Goal: Book appointment/travel/reservation

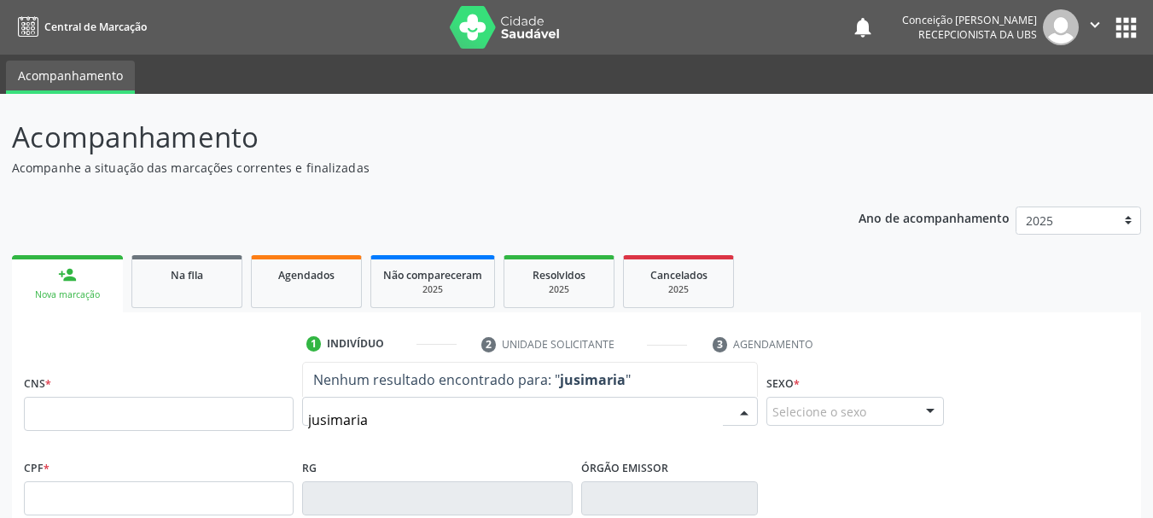
click at [321, 418] on input "jusimaria" at bounding box center [515, 420] width 415 height 34
type input "jussimaria"
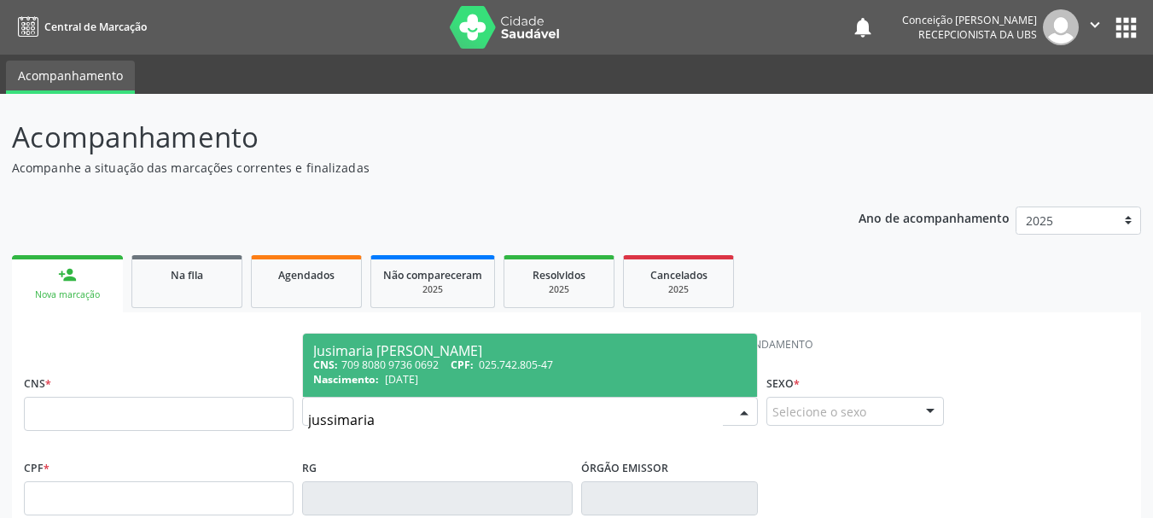
click at [401, 370] on div "CNS: 709 8080 9736 0692 CPF: 025.742.805-47" at bounding box center [529, 364] width 433 height 15
type input "709 8080 9736 0692"
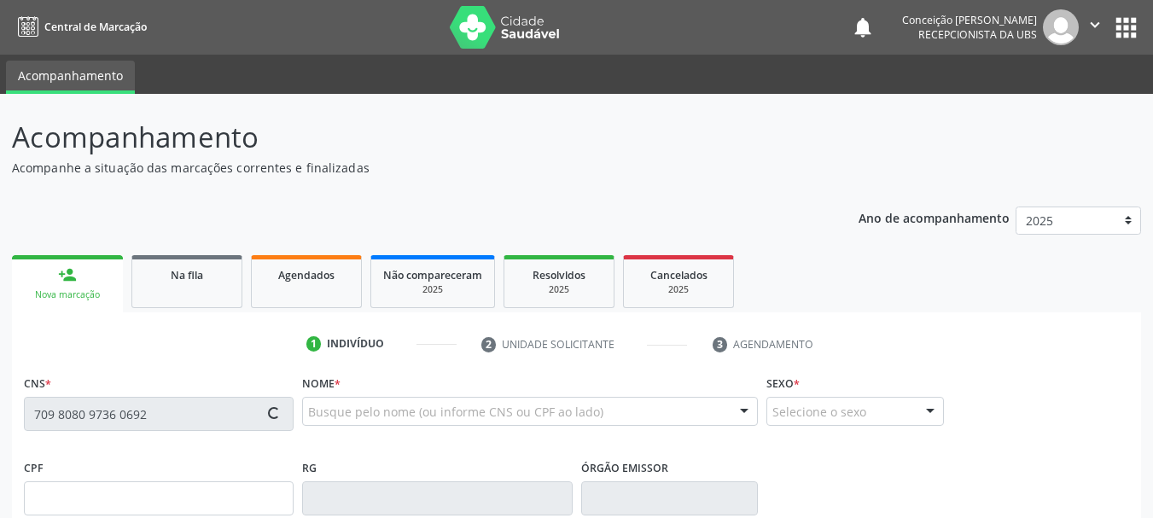
type input "025.742.805-47"
type input "[DATE]"
type input "[PERSON_NAME]"
type input "[PHONE_NUMBER]"
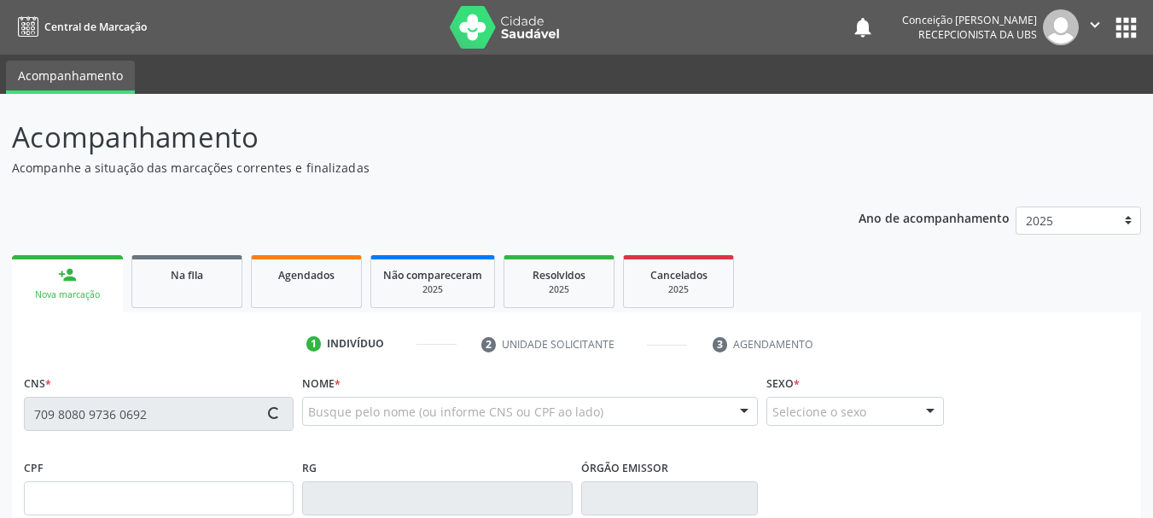
type input "012.913.575-56"
type input "43"
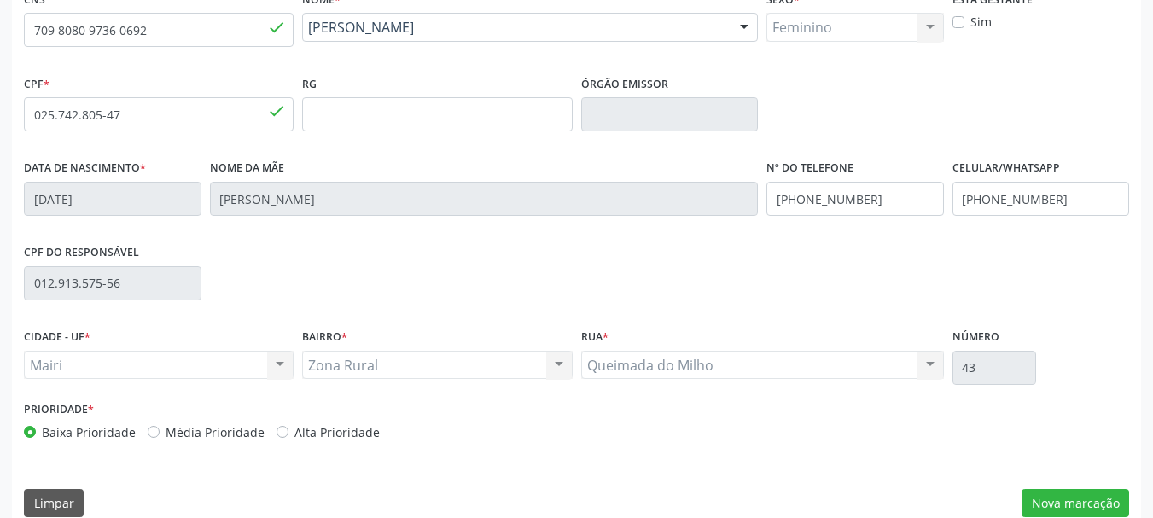
scroll to position [407, 0]
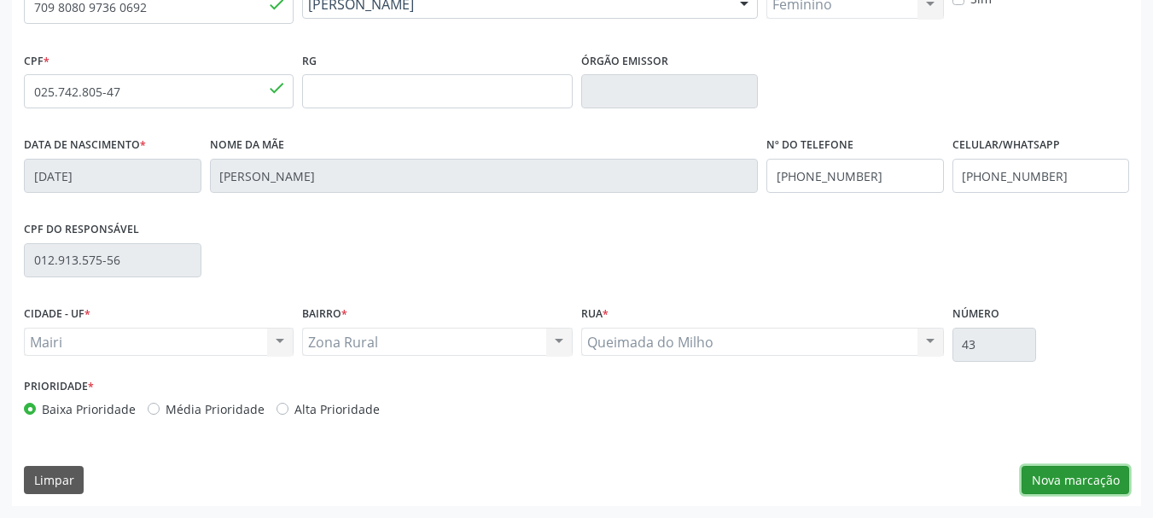
click at [1086, 483] on button "Nova marcação" at bounding box center [1075, 480] width 108 height 29
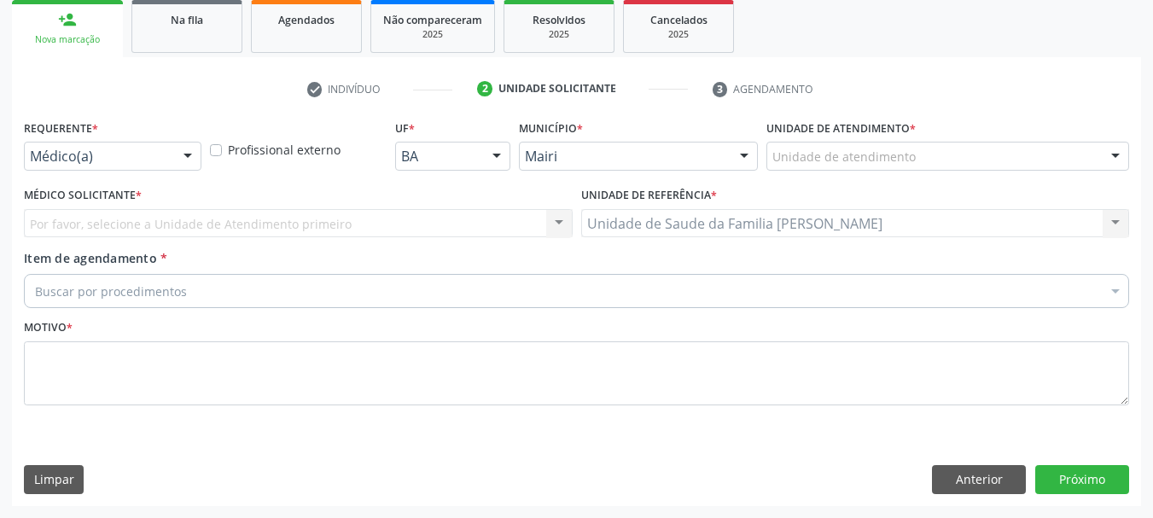
click at [1113, 166] on div at bounding box center [1115, 156] width 26 height 29
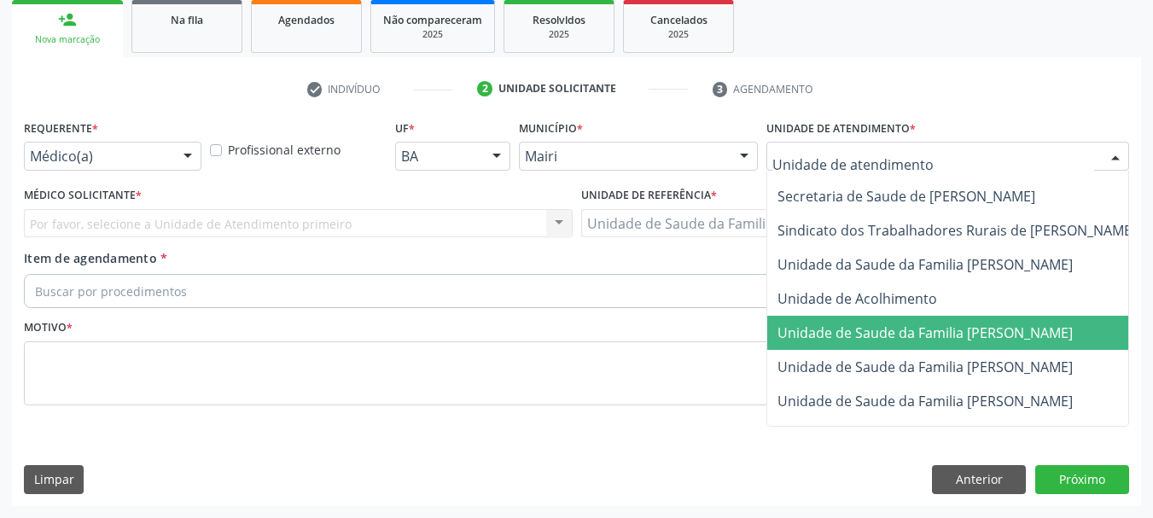
scroll to position [1259, 0]
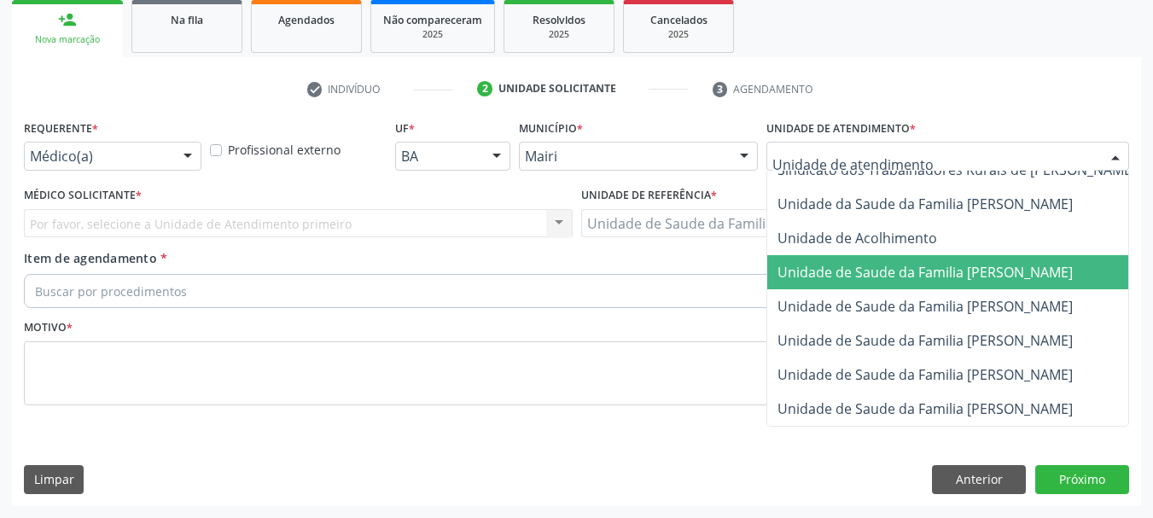
click at [851, 399] on span "Unidade de Saude da Familia [PERSON_NAME]" at bounding box center [924, 408] width 295 height 19
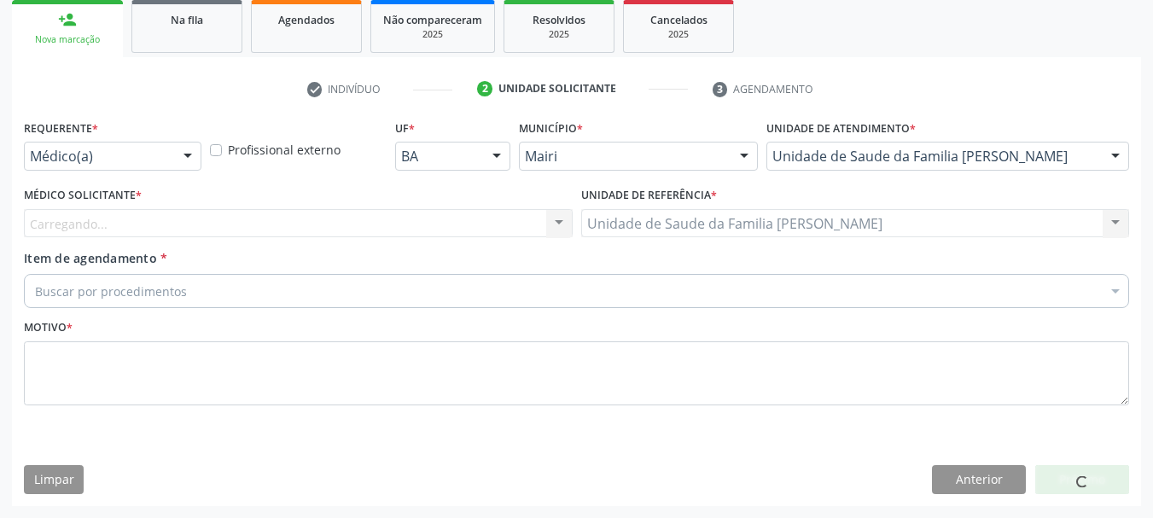
click at [555, 219] on div "Carregando... Nenhum resultado encontrado para: " " Não há nenhuma opção para s…" at bounding box center [298, 223] width 549 height 29
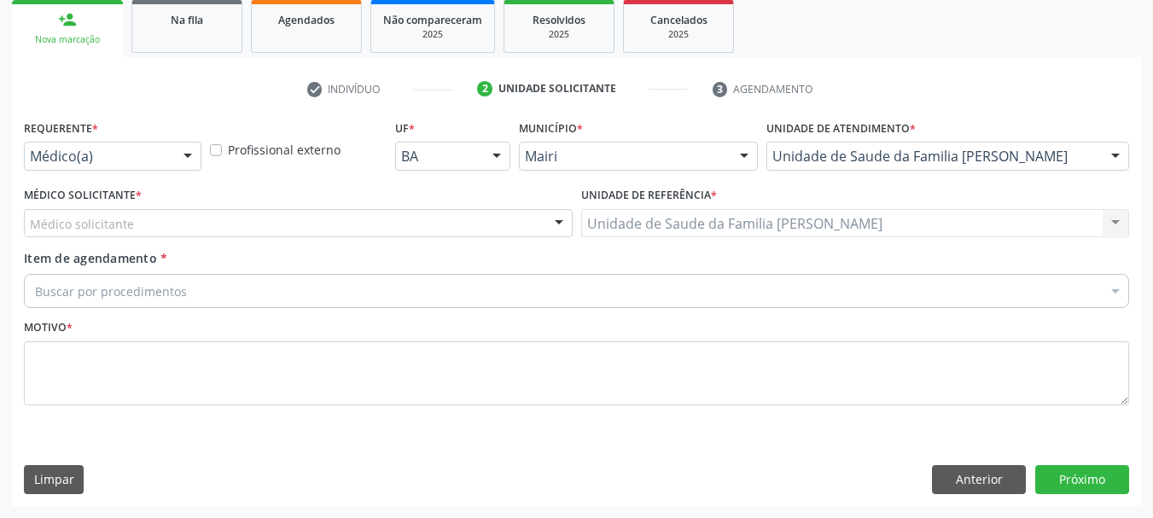
click at [551, 221] on div at bounding box center [559, 224] width 26 height 29
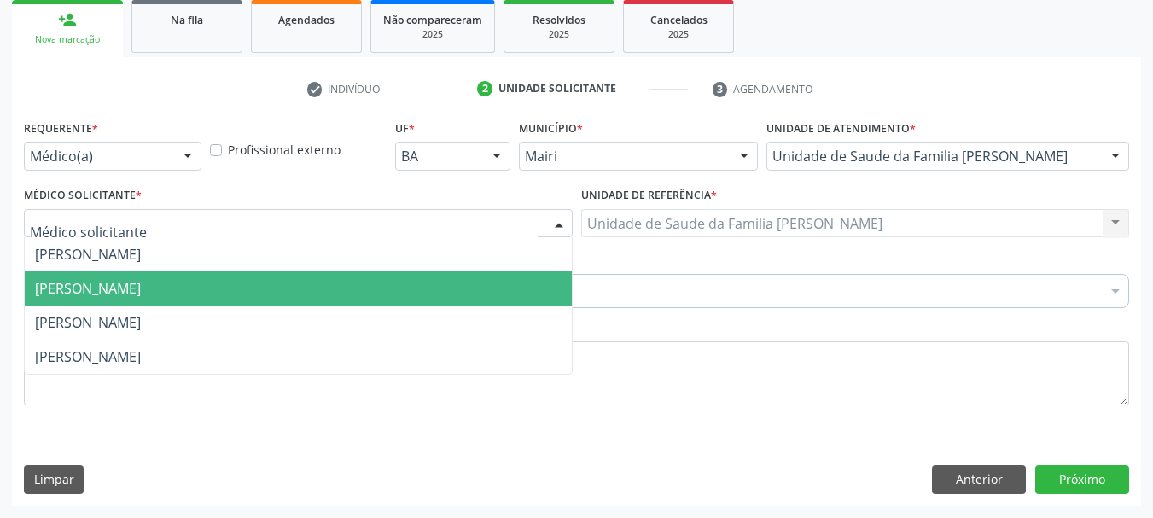
click at [520, 272] on span "[PERSON_NAME]" at bounding box center [298, 288] width 547 height 34
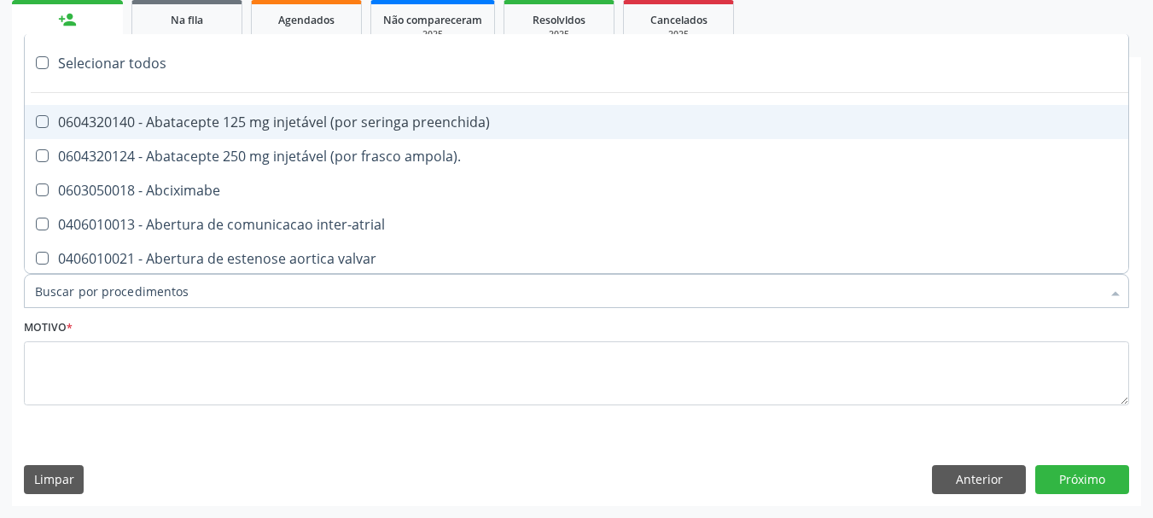
type input "#"
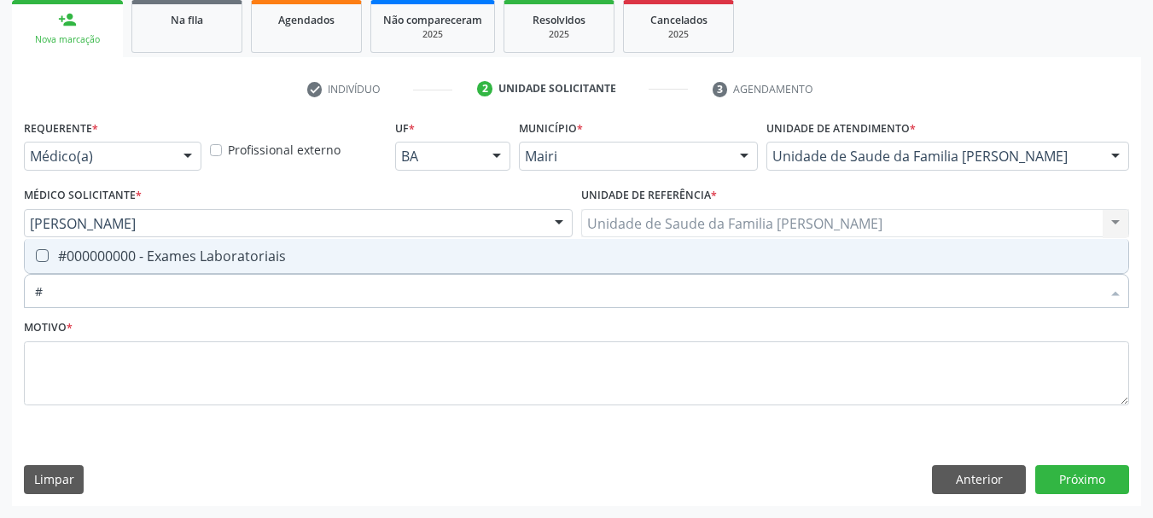
click at [75, 235] on div "Requerente * Médico(a) Médico(a) Enfermeiro(a) Paciente Nenhum resultado encont…" at bounding box center [576, 272] width 1105 height 314
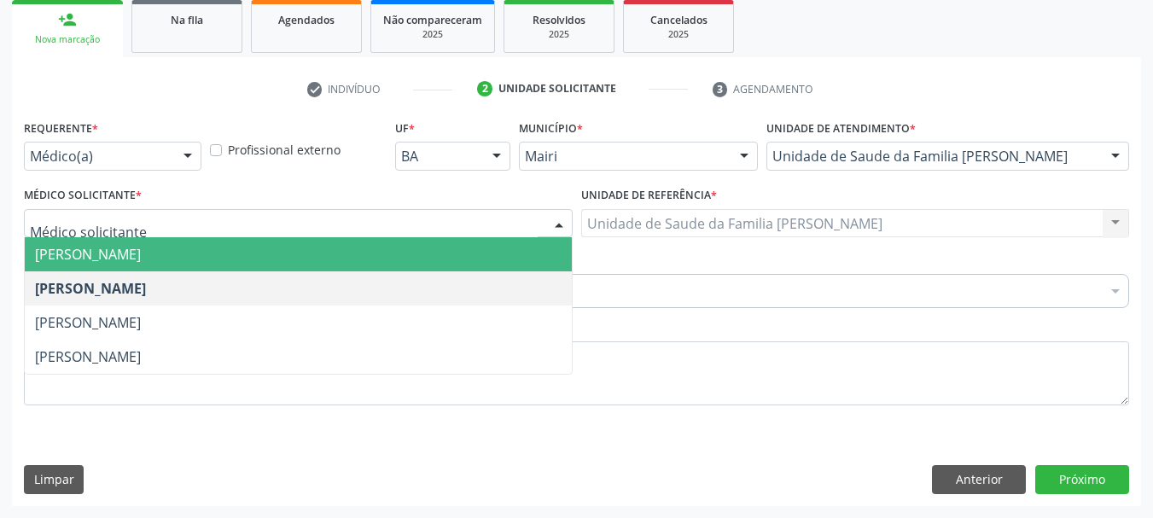
click at [69, 254] on div "0406010021 - Abertura de estenose aortica valvar" at bounding box center [691, 259] width 1313 height 14
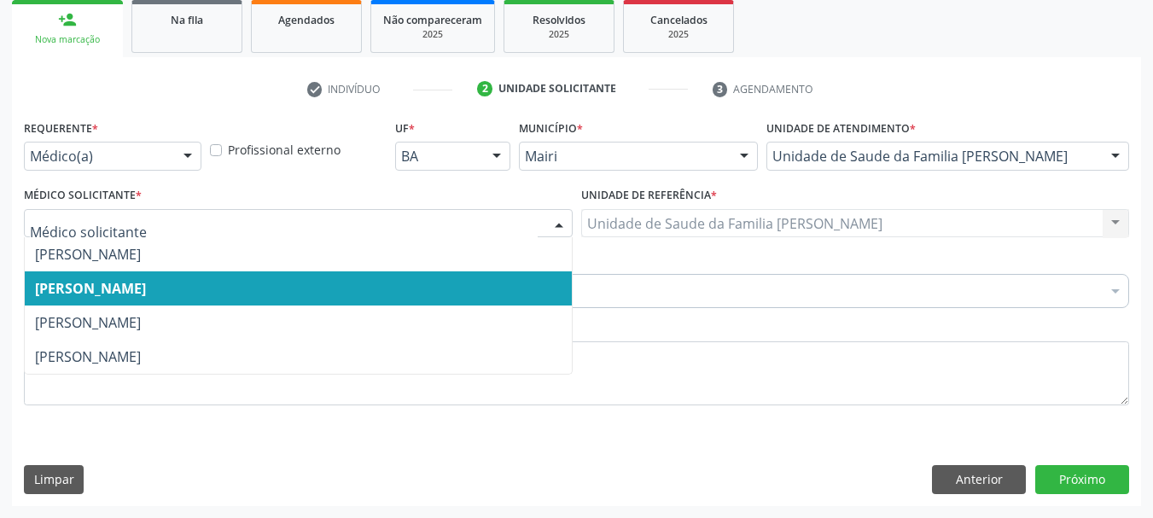
click at [63, 287] on span "[PERSON_NAME]" at bounding box center [90, 288] width 111 height 19
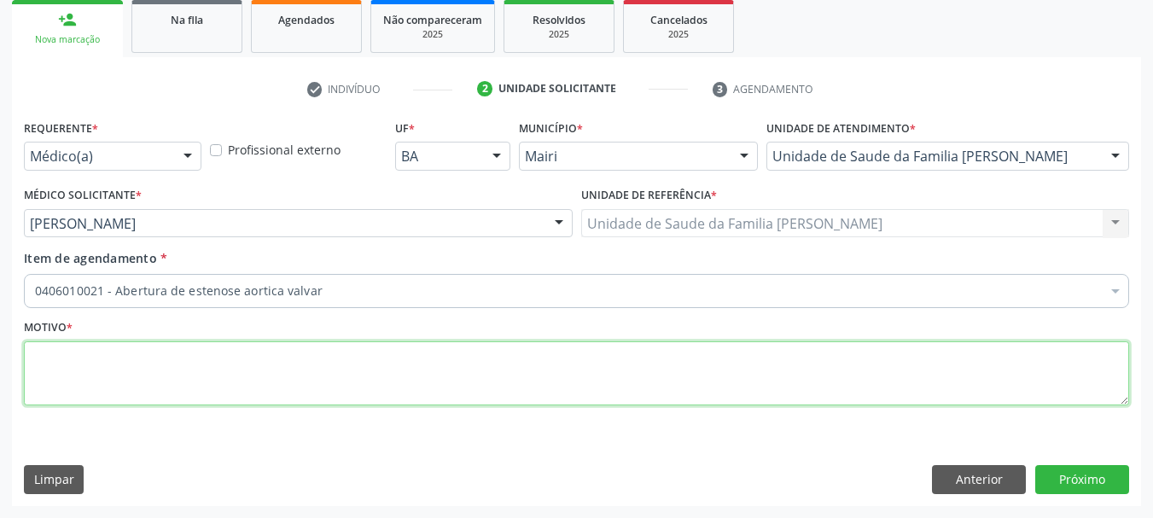
click at [95, 387] on textarea at bounding box center [576, 373] width 1105 height 65
type textarea "avaliação"
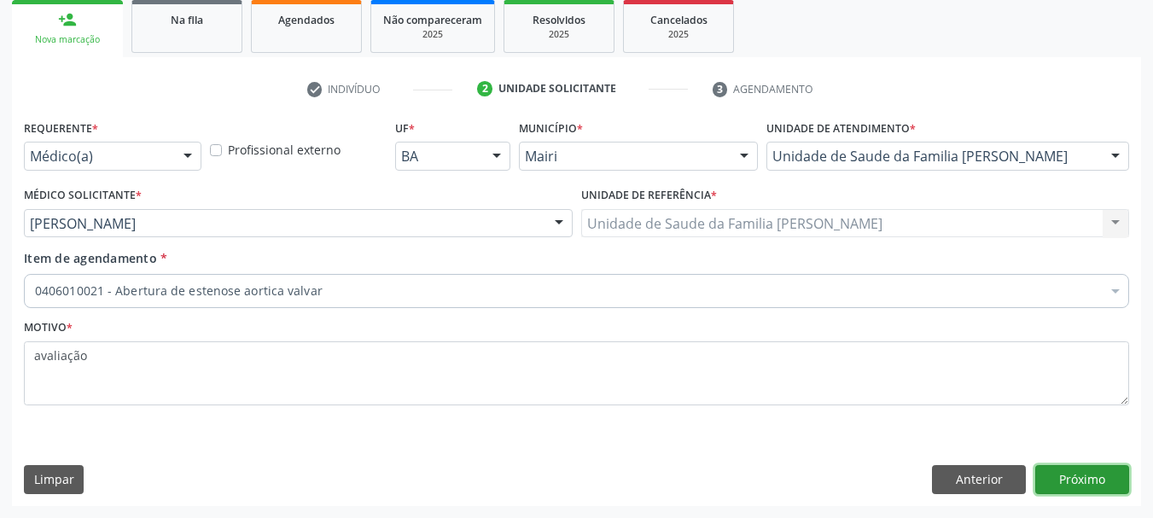
click at [1092, 485] on button "Próximo" at bounding box center [1082, 479] width 94 height 29
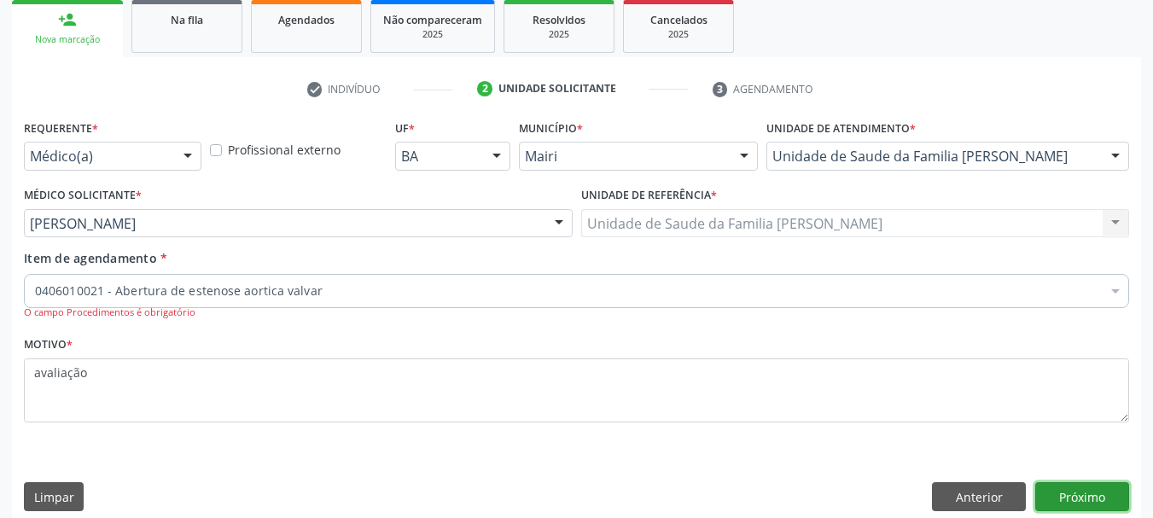
click at [1092, 485] on button "Próximo" at bounding box center [1082, 496] width 94 height 29
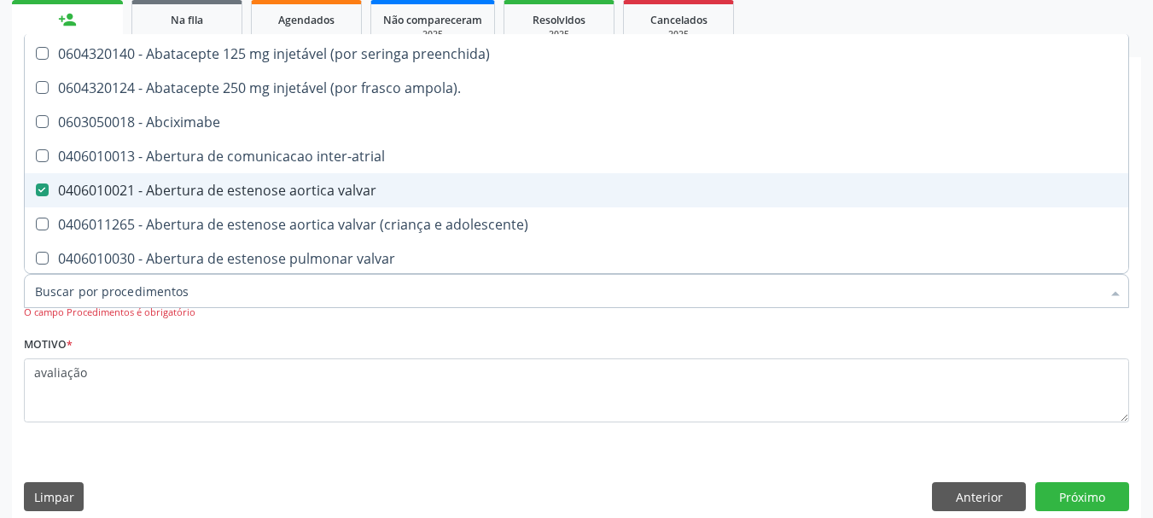
scroll to position [85, 0]
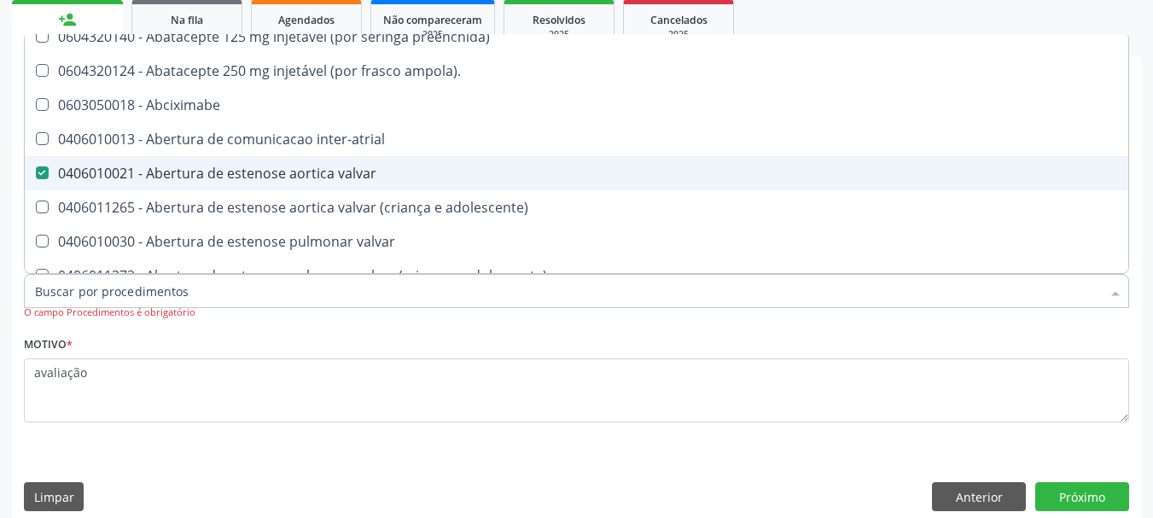
click at [43, 164] on span "0406010021 - Abertura de estenose aortica valvar" at bounding box center [692, 173] width 1334 height 34
checkbox valvar "false"
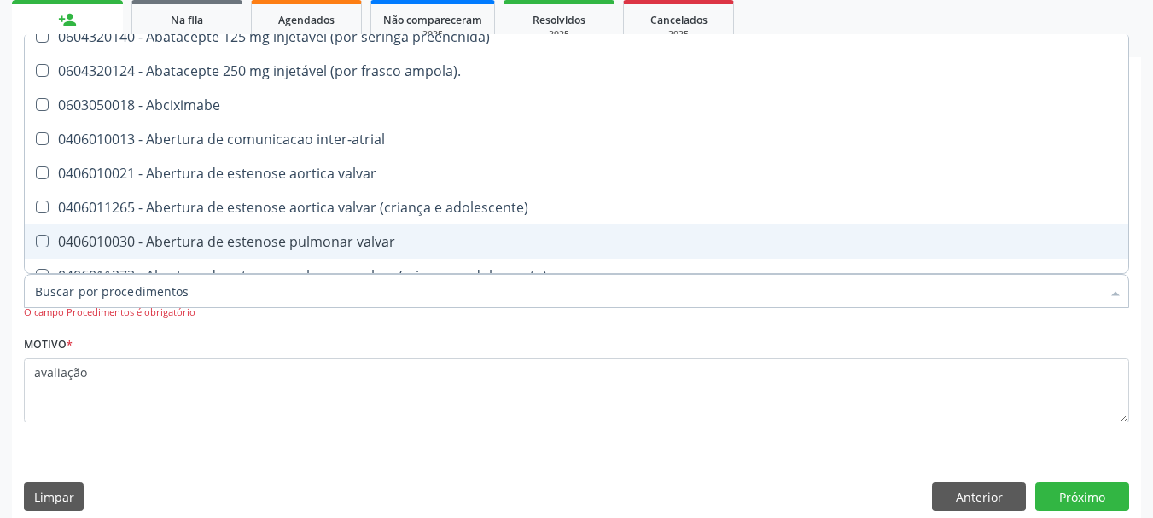
click at [254, 291] on input "Item de agendamento *" at bounding box center [568, 291] width 1066 height 34
type input "@"
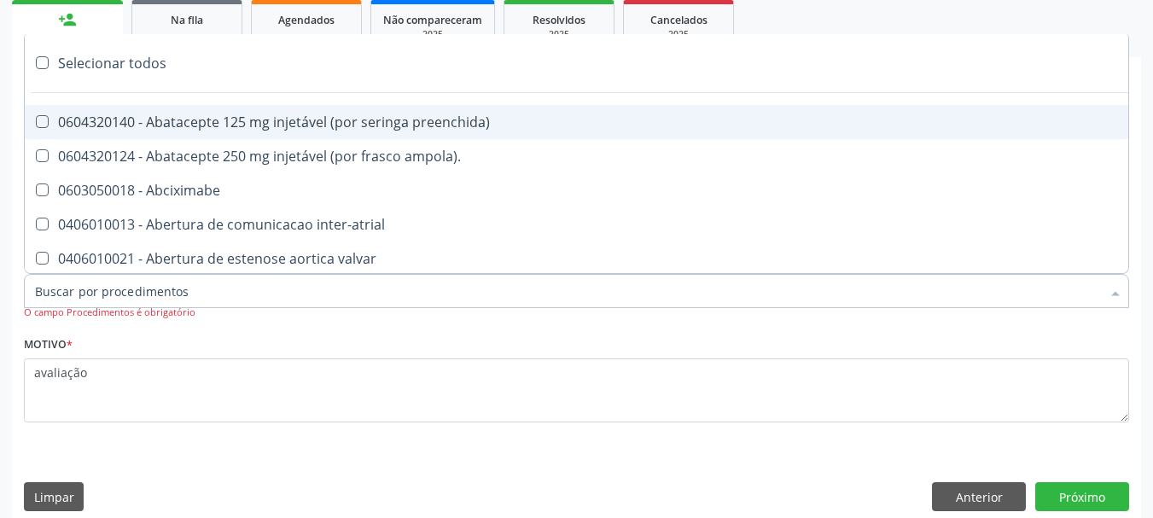
type input "#"
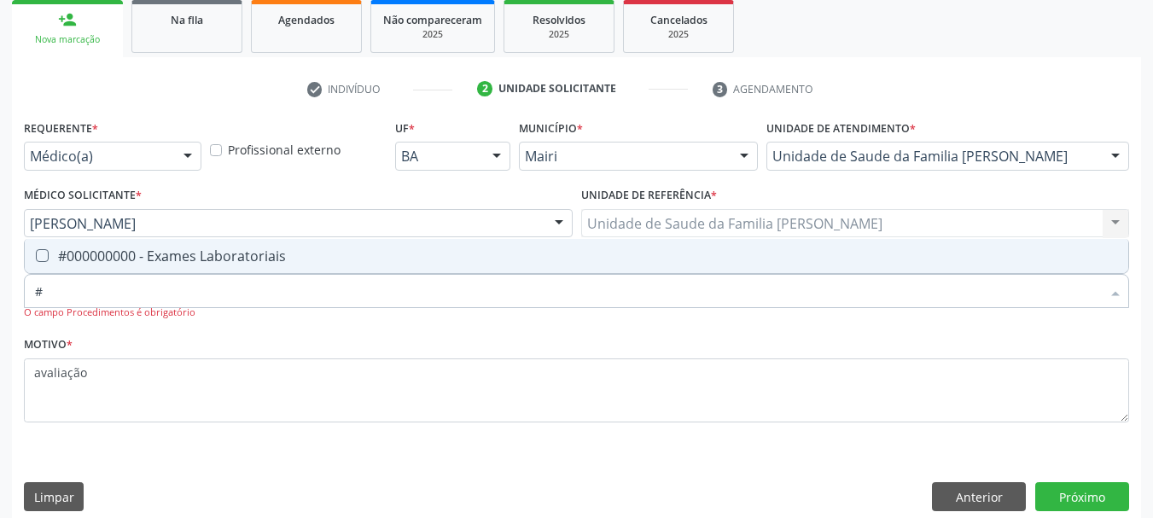
click at [124, 251] on div "#000000000 - Exames Laboratoriais" at bounding box center [576, 256] width 1083 height 14
checkbox Laboratoriais "true"
click at [1075, 499] on button "Próximo" at bounding box center [1082, 496] width 94 height 29
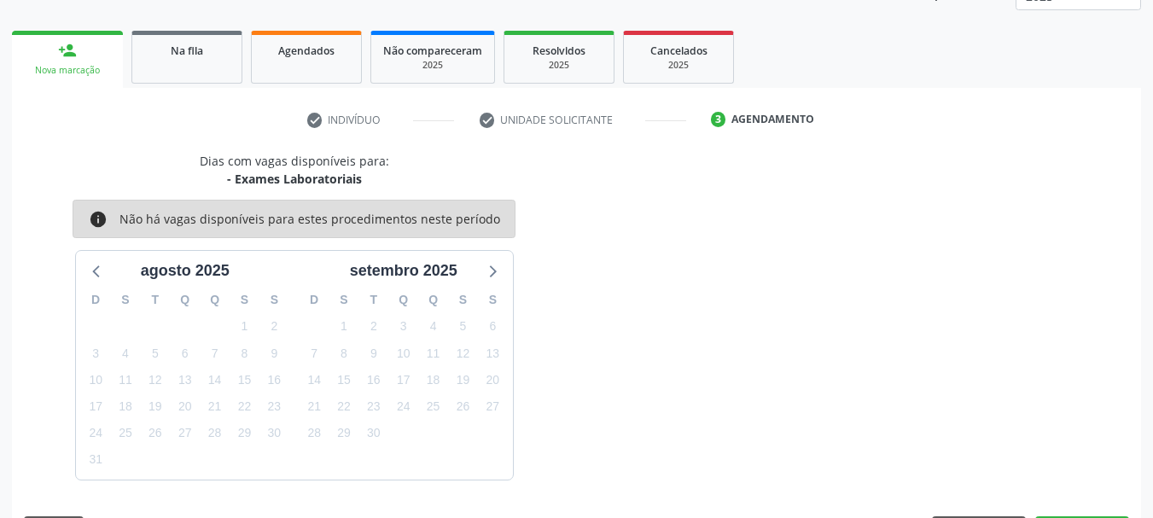
scroll to position [255, 0]
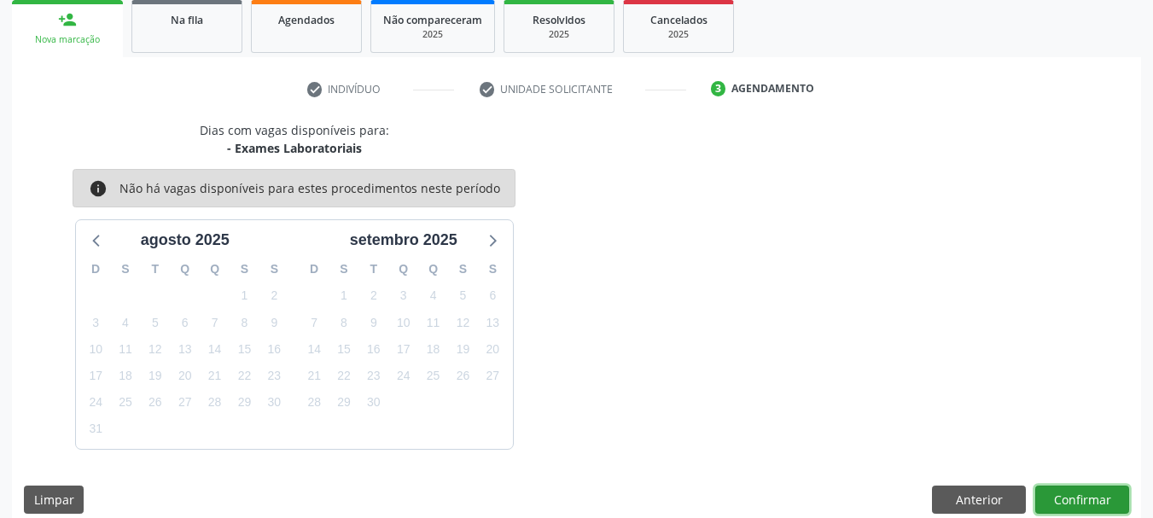
click at [1090, 492] on button "Confirmar" at bounding box center [1082, 499] width 94 height 29
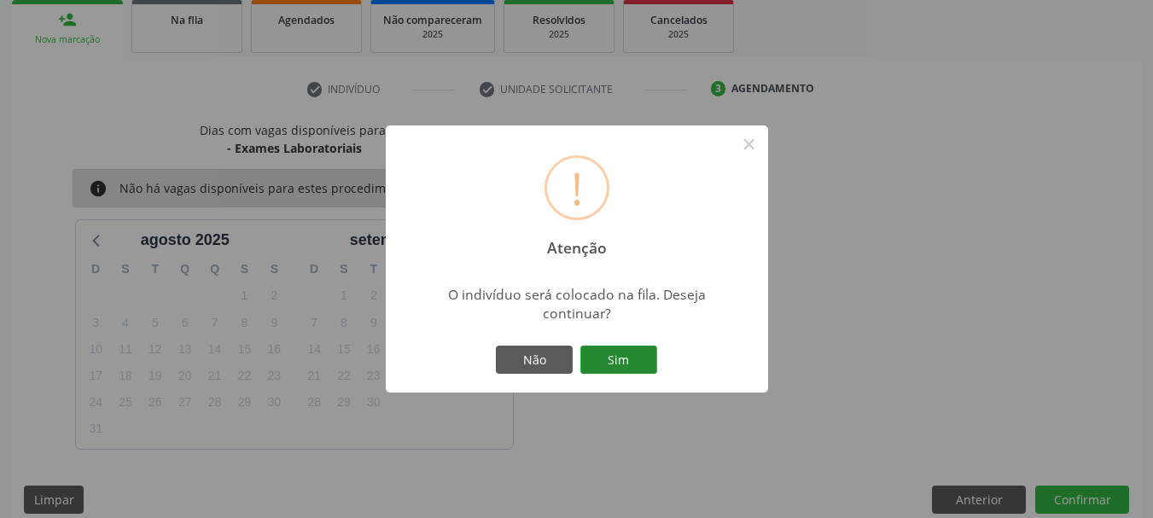
click at [623, 354] on button "Sim" at bounding box center [618, 360] width 77 height 29
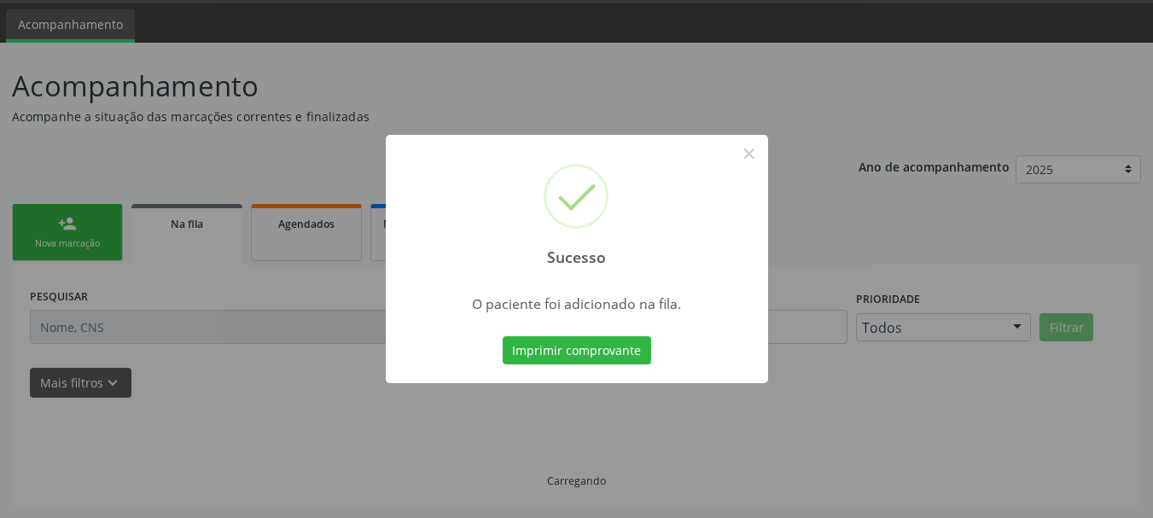
scroll to position [51, 0]
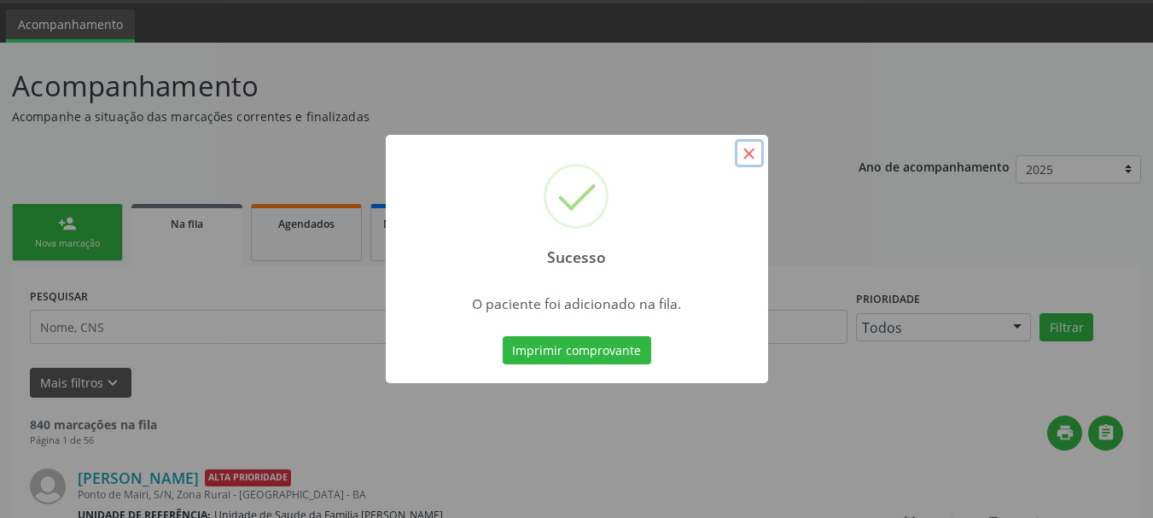
click at [746, 152] on button "×" at bounding box center [749, 153] width 29 height 29
